Goal: Communication & Community: Answer question/provide support

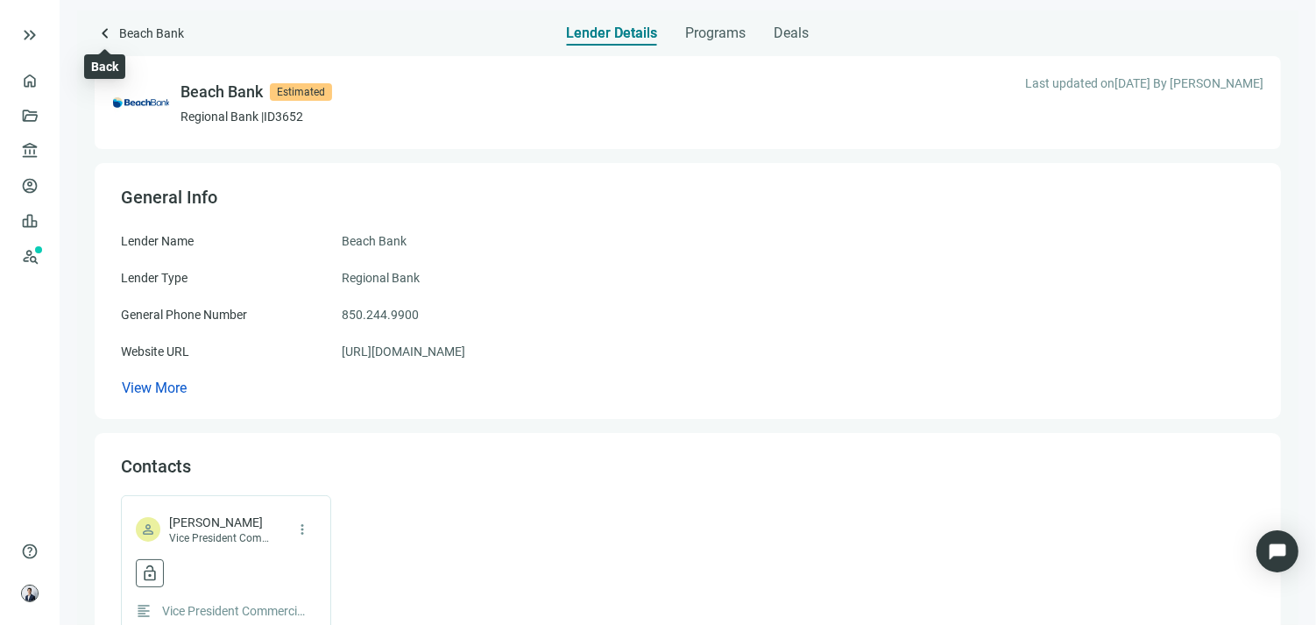
click at [103, 33] on span "keyboard_arrow_left" at bounding box center [105, 33] width 21 height 21
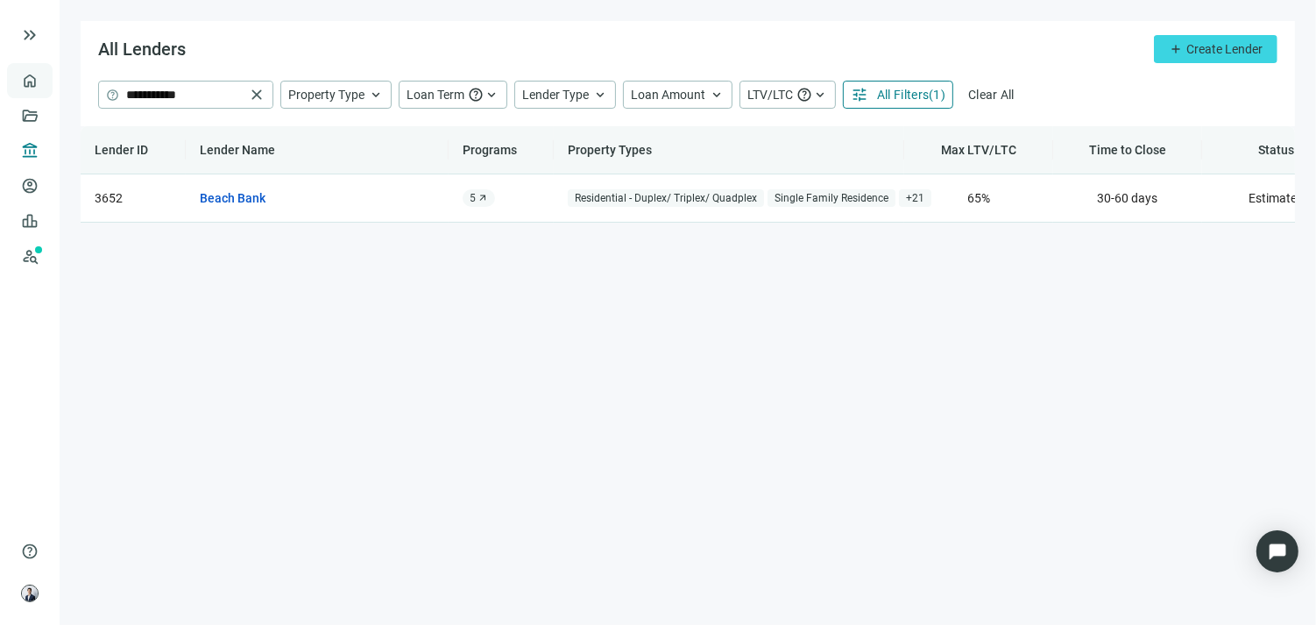
click at [44, 81] on link "Overview" at bounding box center [70, 81] width 52 height 14
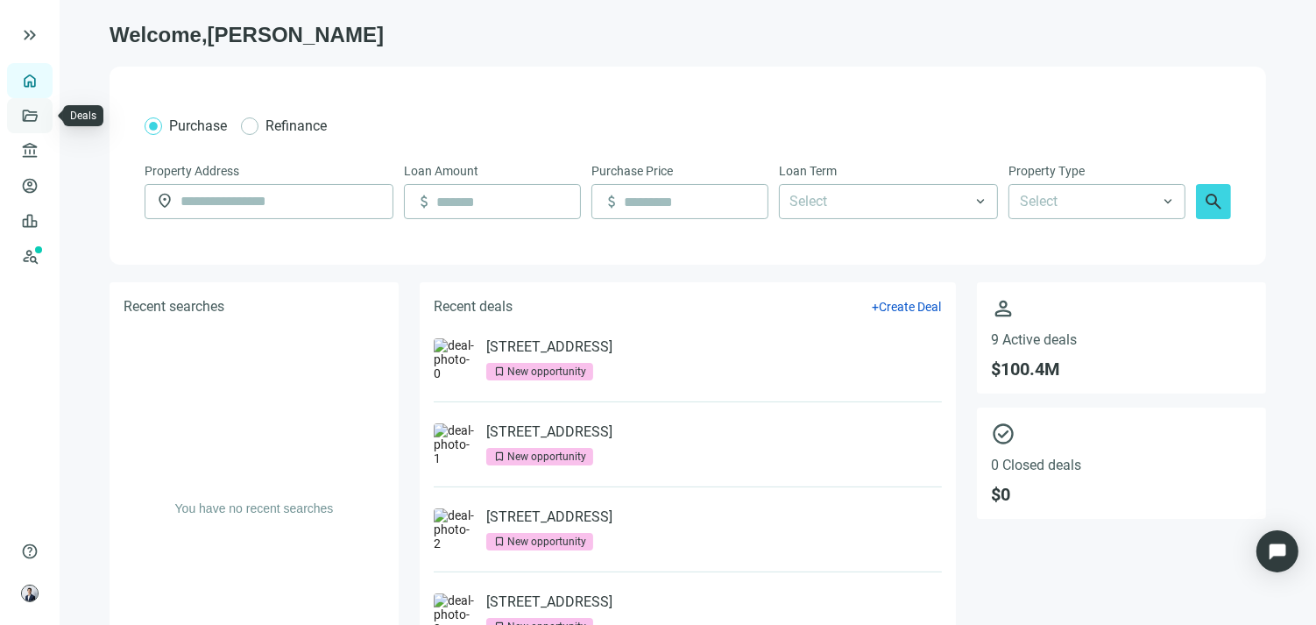
click at [44, 120] on link "Deals" at bounding box center [60, 116] width 32 height 14
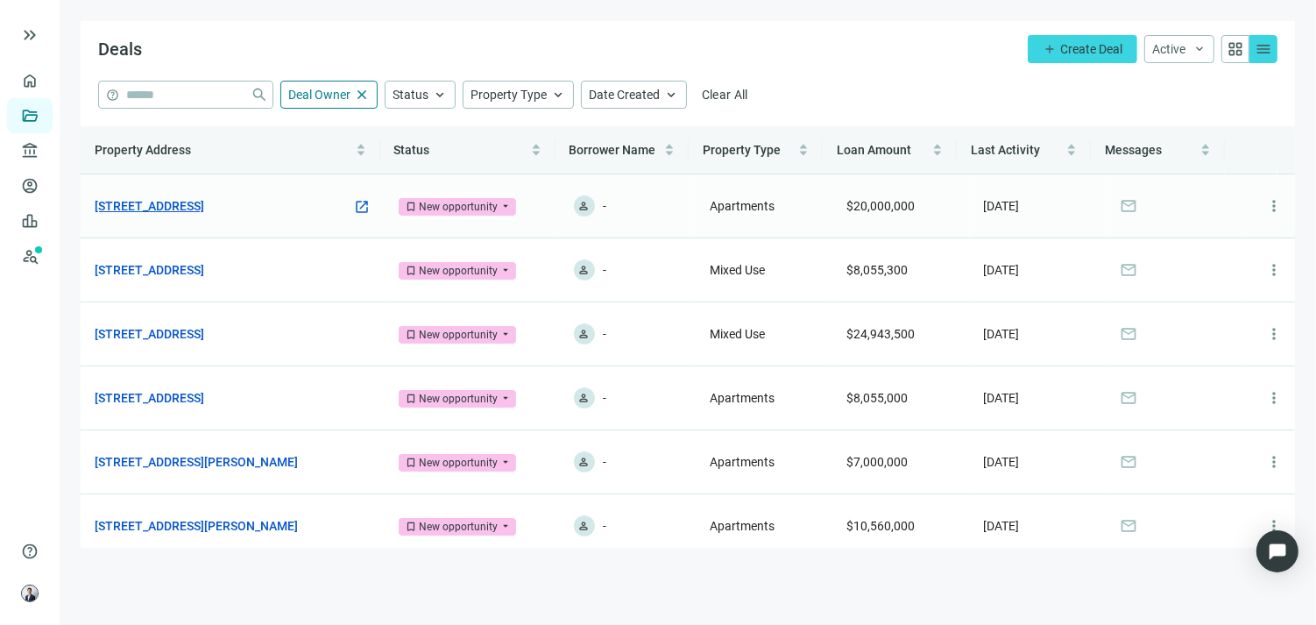
click at [204, 203] on link "[STREET_ADDRESS]" at bounding box center [149, 205] width 109 height 19
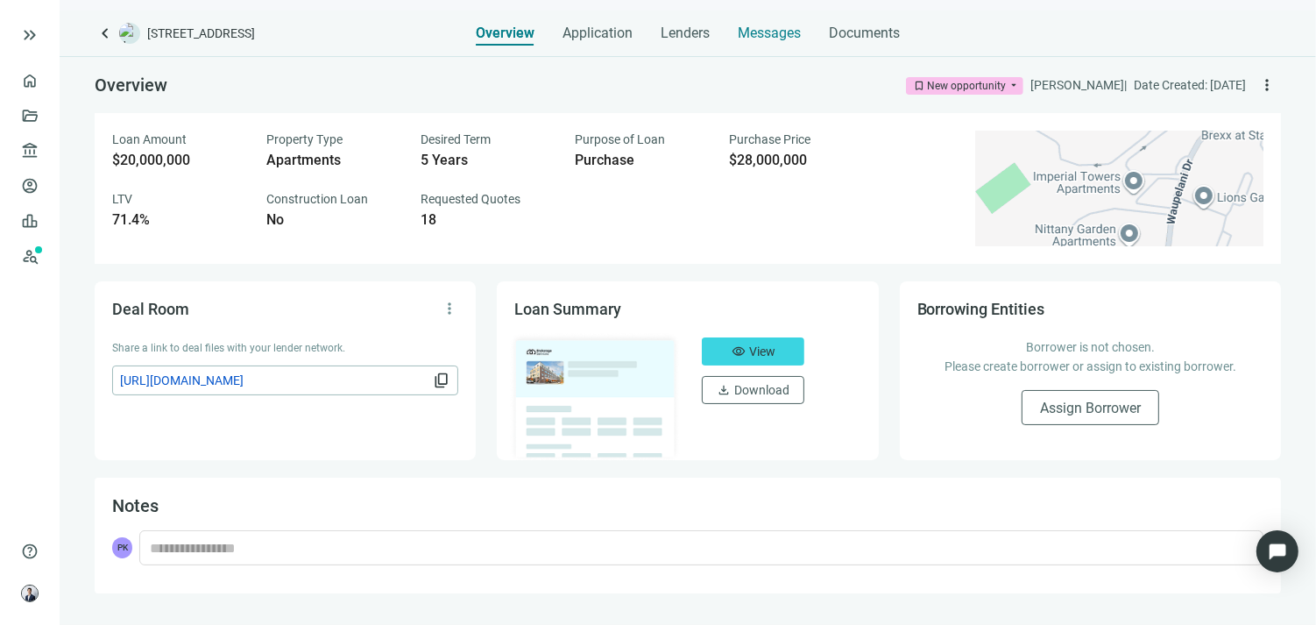
click at [788, 36] on span "Messages" at bounding box center [768, 33] width 63 height 17
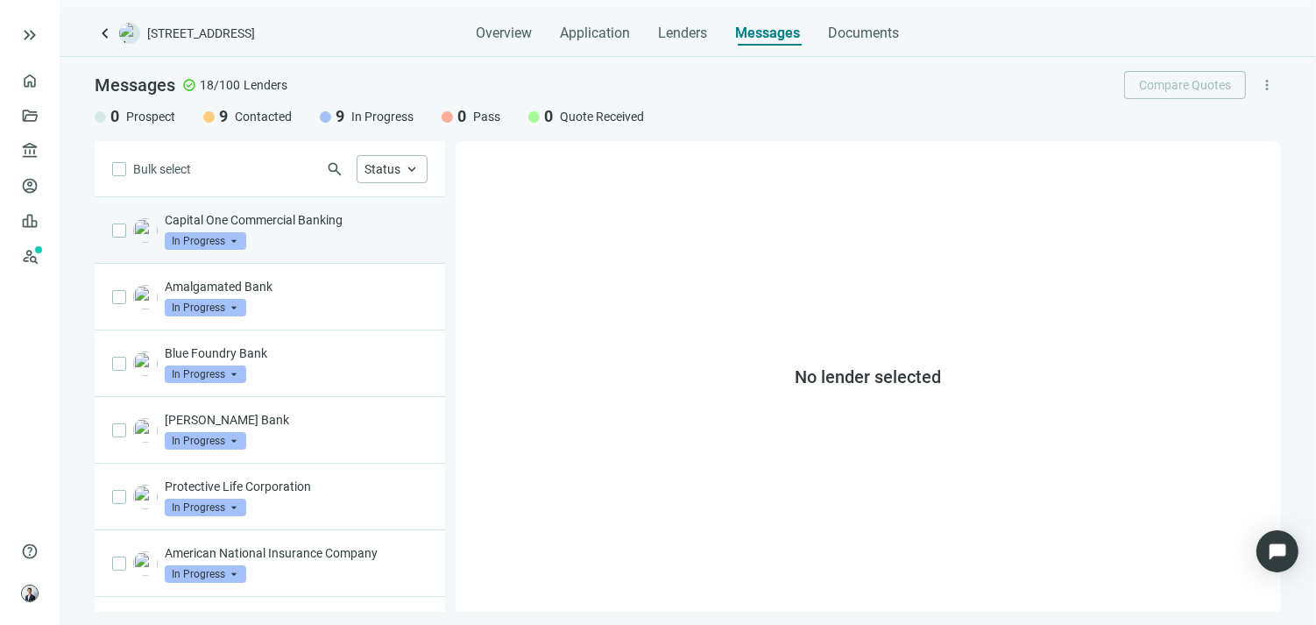
click at [338, 221] on p "Capital One Commercial Banking" at bounding box center [296, 220] width 263 height 18
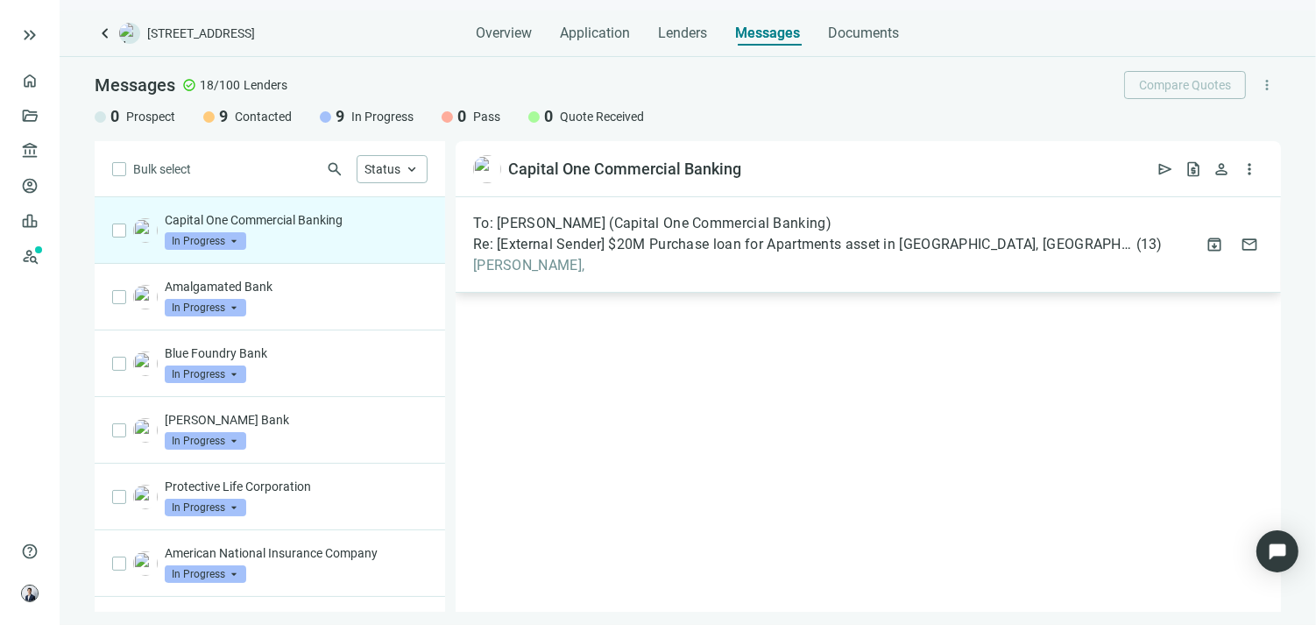
click at [589, 257] on span "[PERSON_NAME]," at bounding box center [817, 266] width 689 height 18
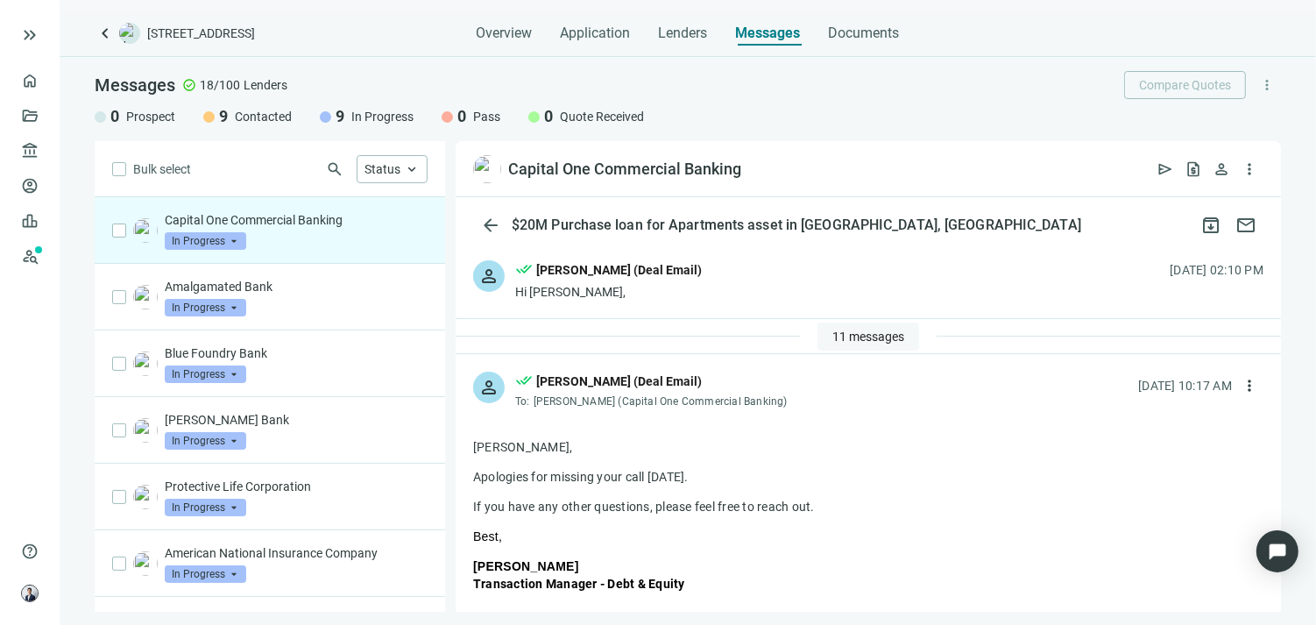
click at [853, 345] on button "11 messages" at bounding box center [868, 336] width 102 height 28
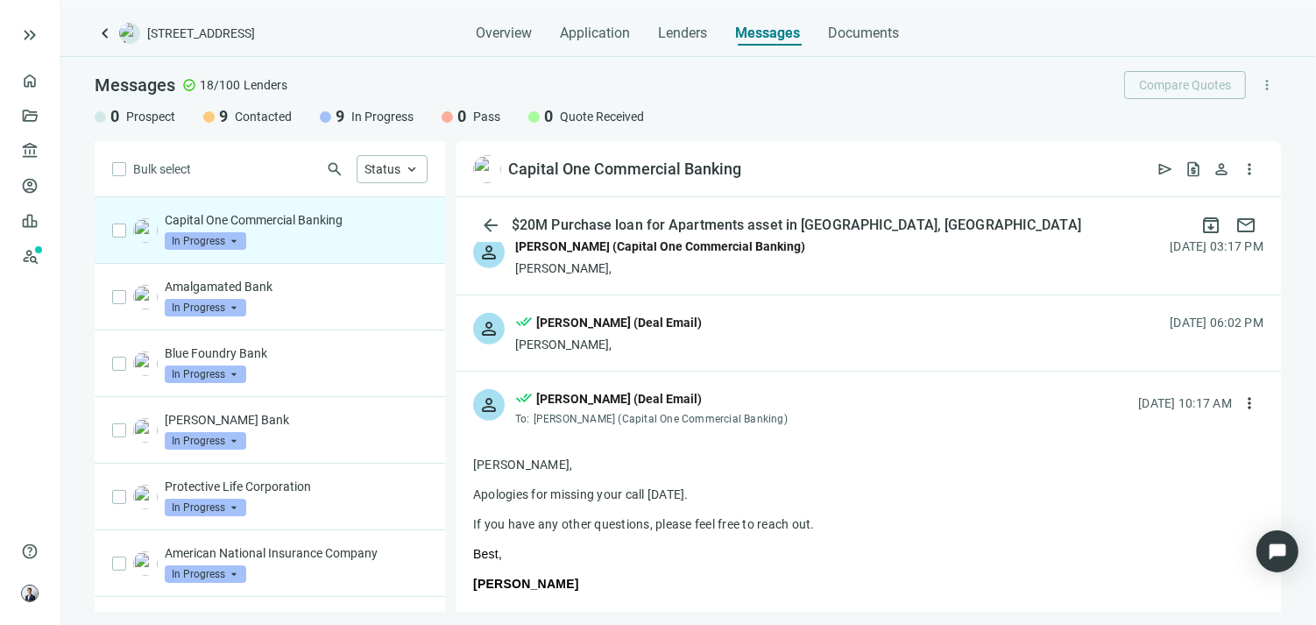
scroll to position [778, 0]
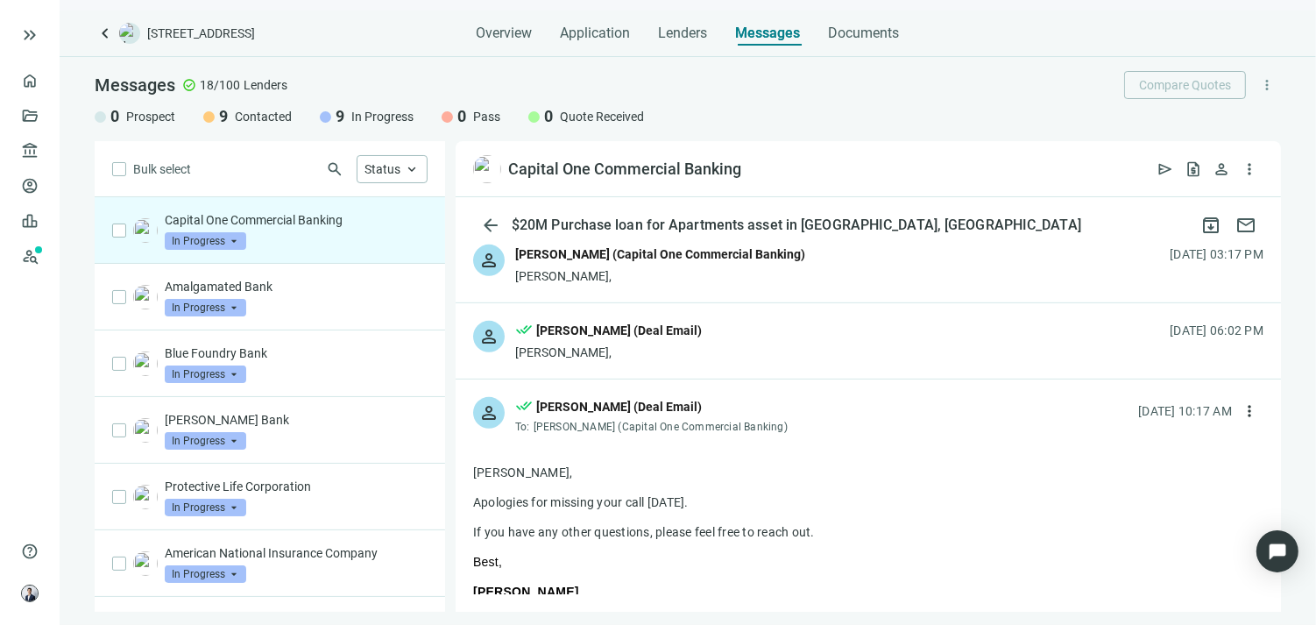
click at [757, 354] on div "person done_all [PERSON_NAME] (Deal Email) [PERSON_NAME], [DATE] 06:02 PM" at bounding box center [867, 340] width 825 height 75
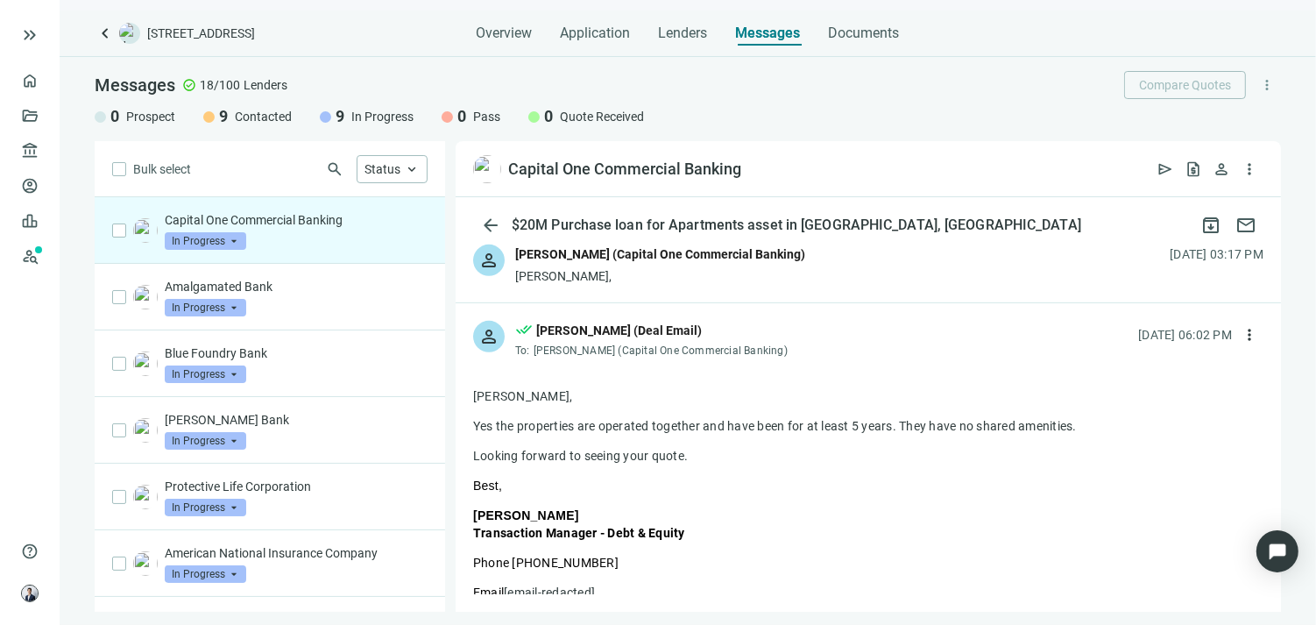
click at [751, 311] on div "person done_all [PERSON_NAME] (Deal Email) To: [PERSON_NAME] (Capital One Comme…" at bounding box center [867, 332] width 825 height 58
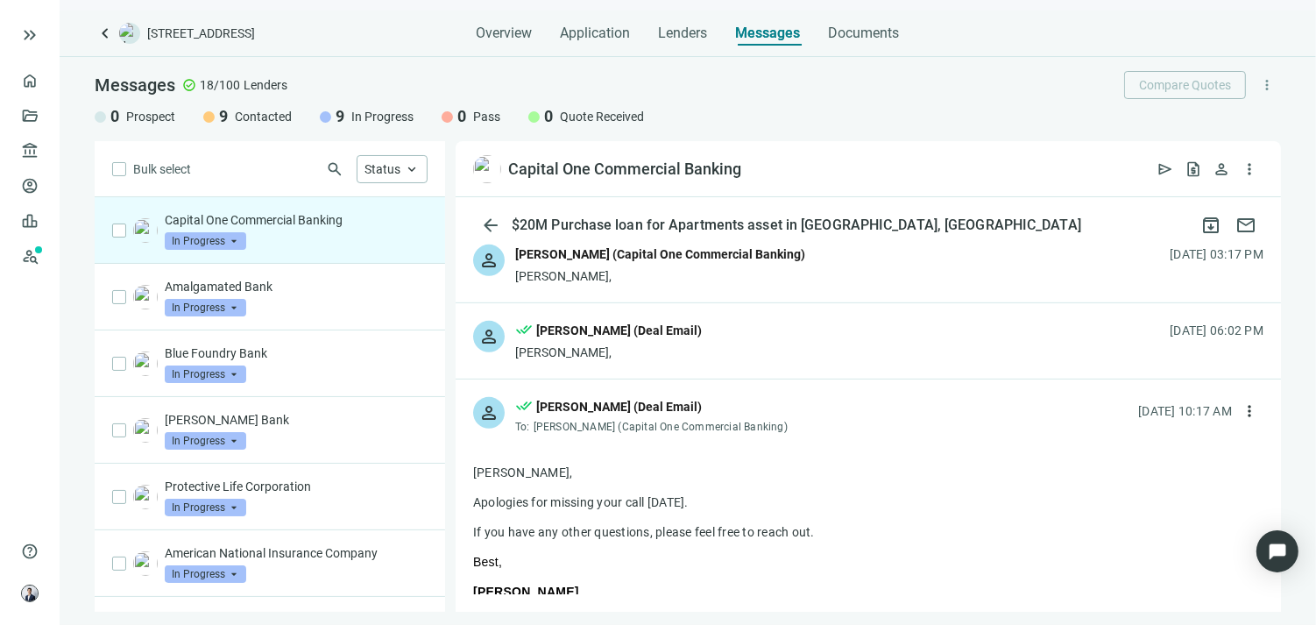
click at [808, 415] on div "person done_all [PERSON_NAME] (Deal Email) To: [PERSON_NAME] (Capital One Comme…" at bounding box center [867, 408] width 825 height 58
